Goal: Information Seeking & Learning: Learn about a topic

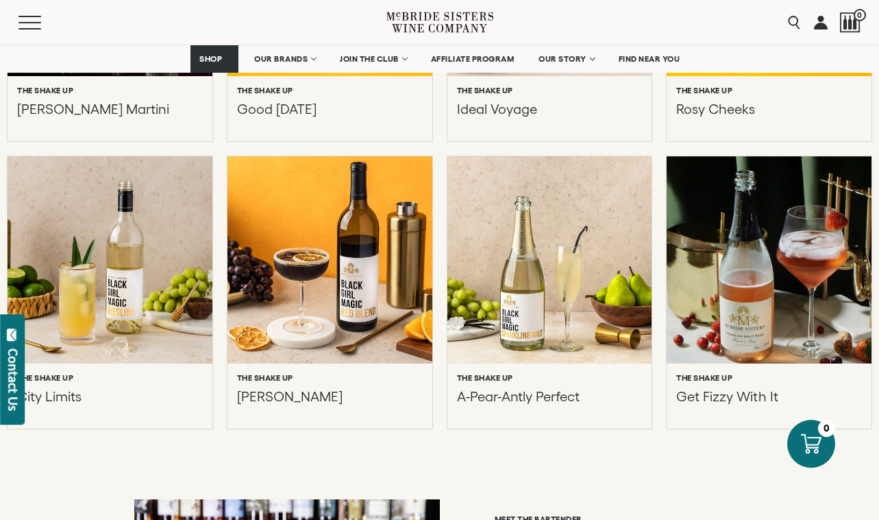
scroll to position [938, 0]
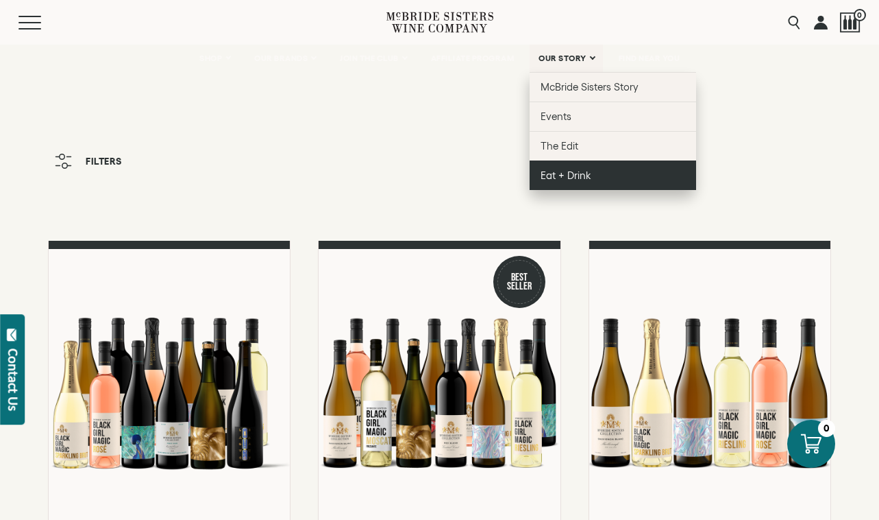
click at [584, 173] on span "Eat + Drink" at bounding box center [566, 175] width 51 height 12
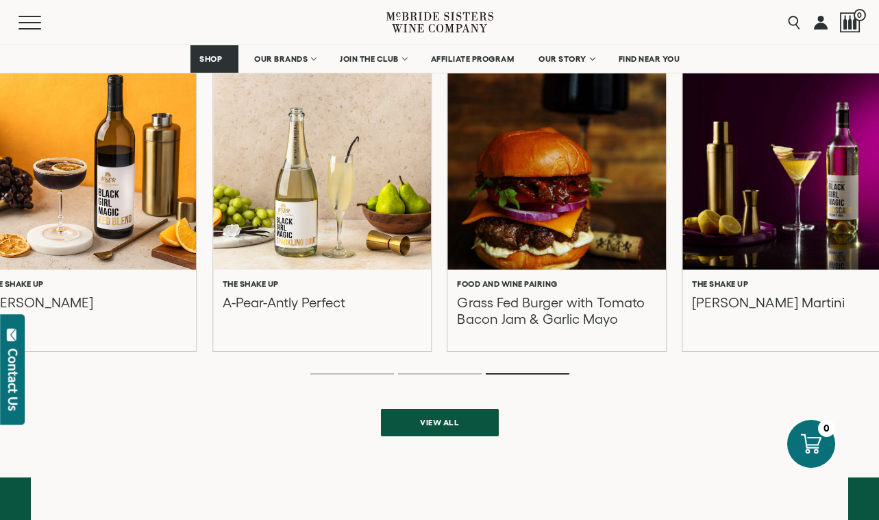
scroll to position [417, 0]
